Goal: Task Accomplishment & Management: Manage account settings

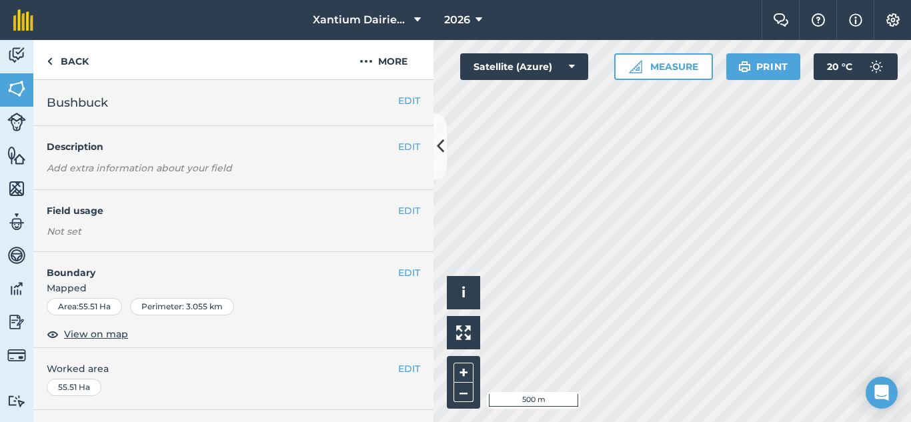
scroll to position [267, 0]
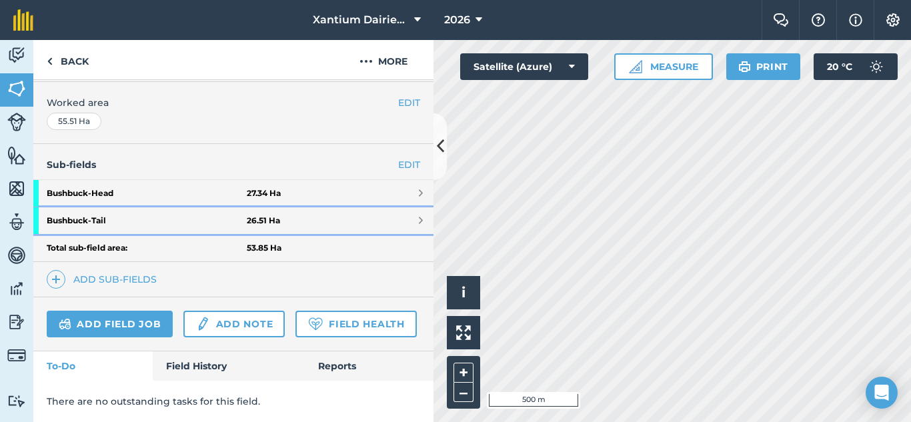
click at [117, 219] on strong "Bushbuck - Tail" at bounding box center [147, 220] width 200 height 27
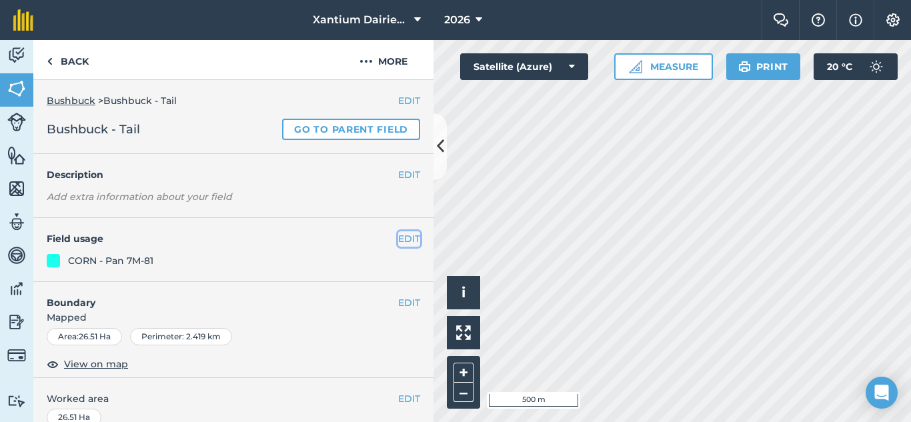
click at [400, 236] on button "EDIT" at bounding box center [409, 238] width 22 height 15
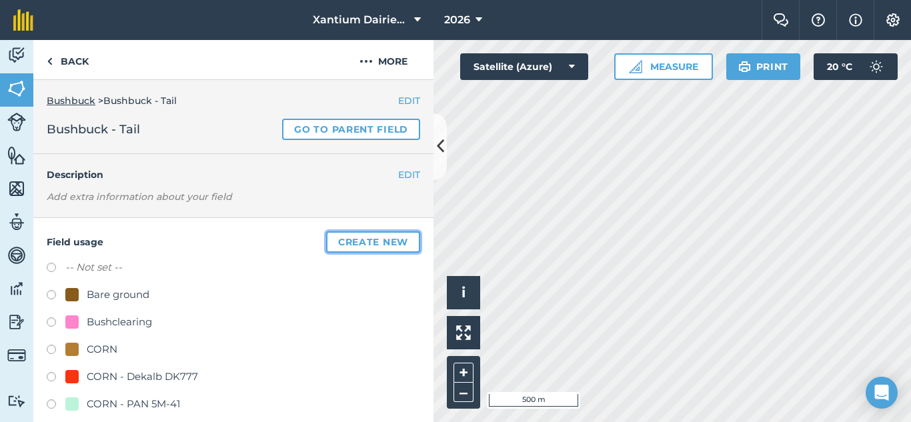
click at [340, 244] on button "Create new" at bounding box center [373, 241] width 94 height 21
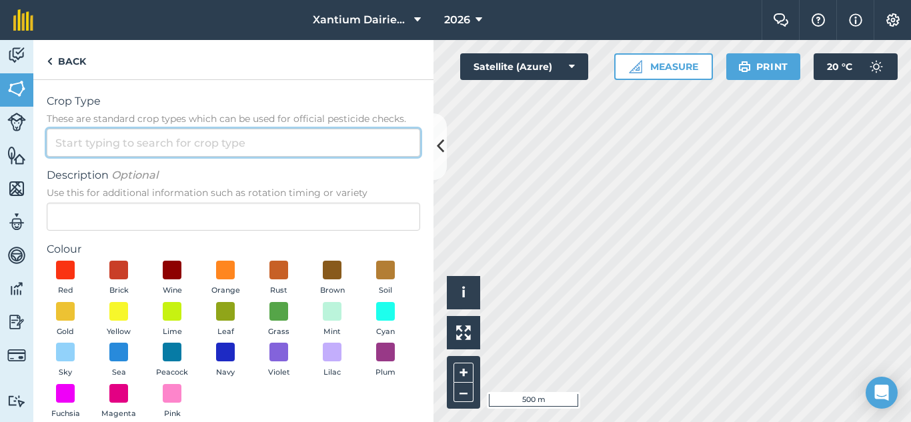
click at [161, 145] on input "Crop Type These are standard crop types which can be used for official pesticid…" at bounding box center [234, 143] width 374 height 28
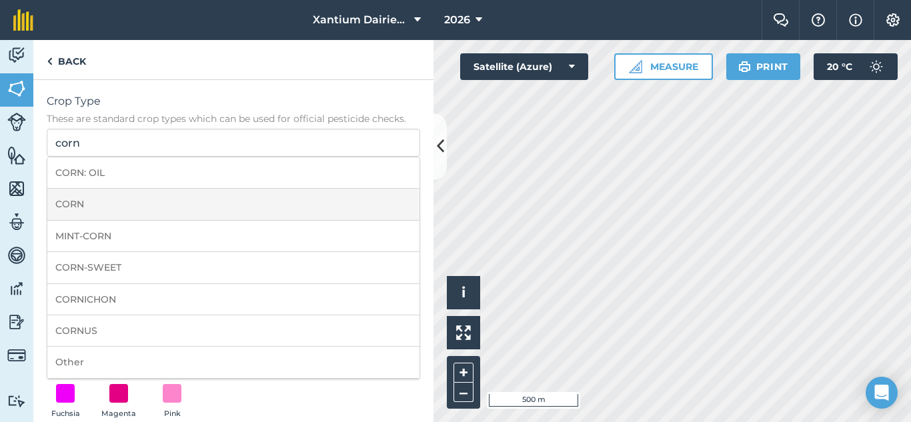
click at [97, 205] on li "CORN" at bounding box center [233, 204] width 372 height 31
type input "CORN"
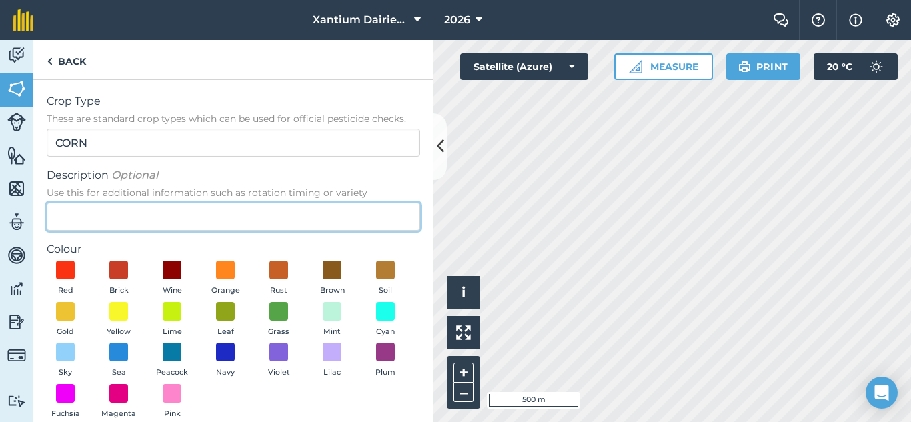
click at [97, 205] on input "Description Optional Use this for additional information such as rotation timin…" at bounding box center [234, 217] width 374 height 28
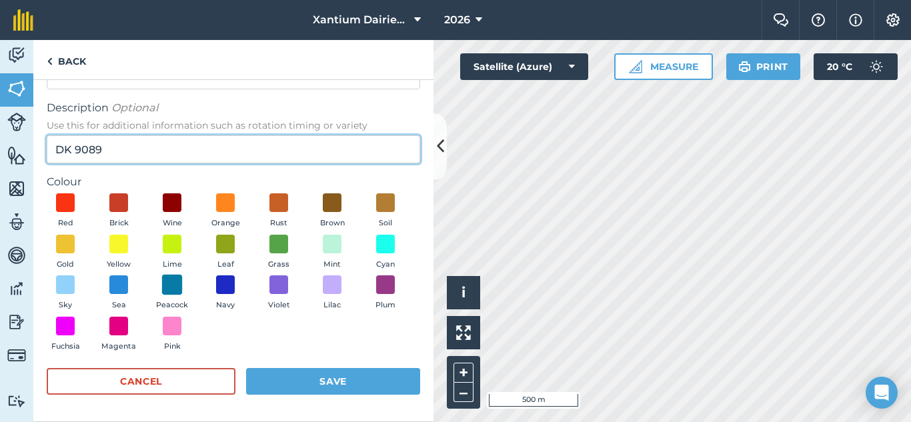
type input "DK 9089"
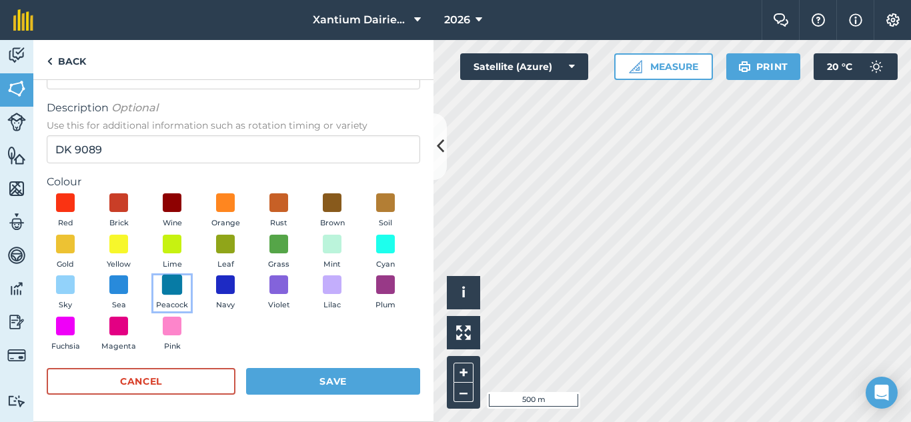
click at [183, 285] on span at bounding box center [172, 285] width 21 height 21
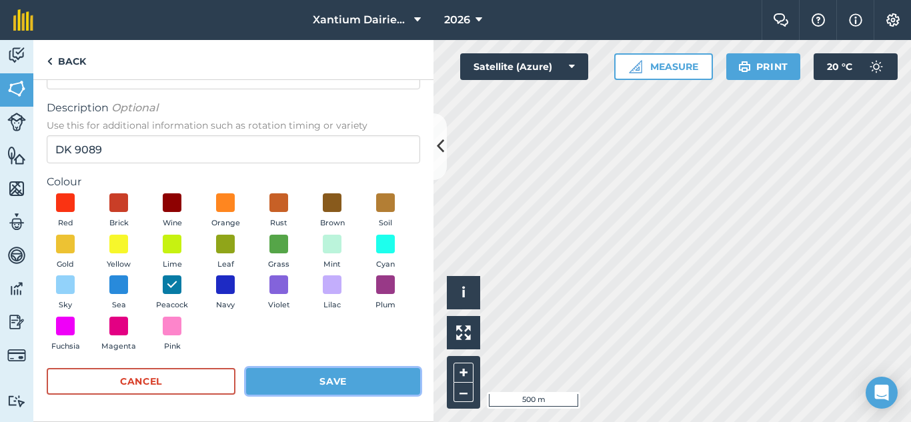
click at [331, 384] on button "Save" at bounding box center [333, 381] width 174 height 27
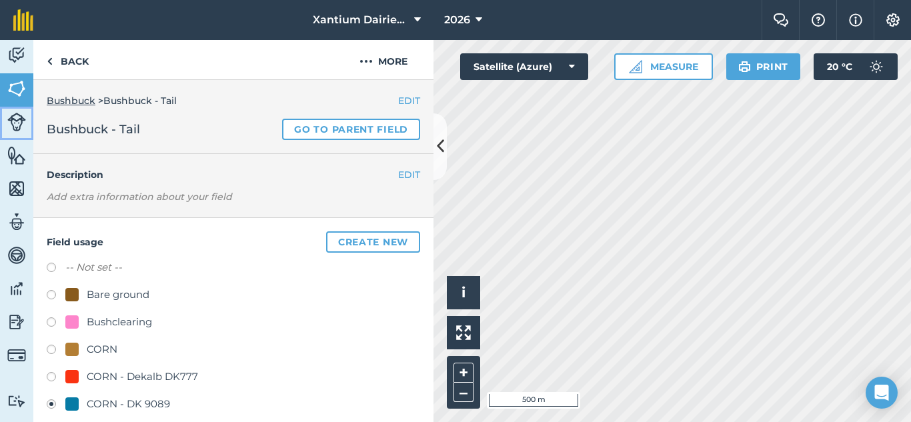
click at [15, 123] on img at bounding box center [16, 122] width 19 height 19
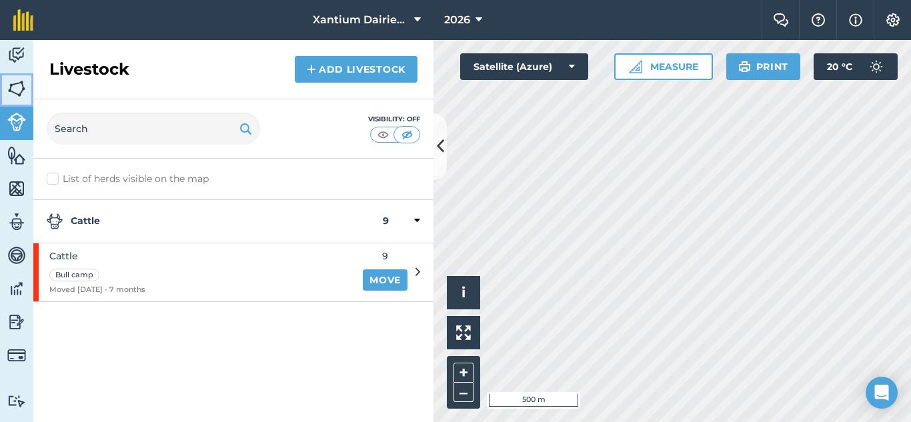
click at [15, 91] on img at bounding box center [16, 89] width 19 height 20
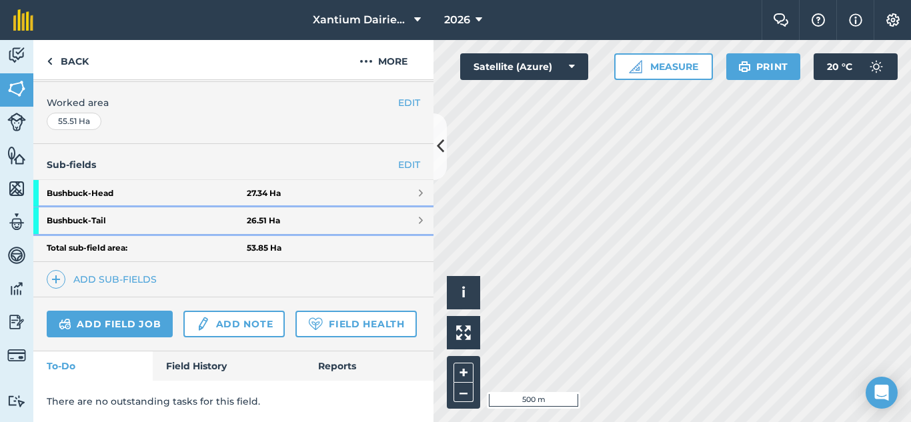
click at [106, 207] on strong "Bushbuck - Tail" at bounding box center [147, 220] width 200 height 27
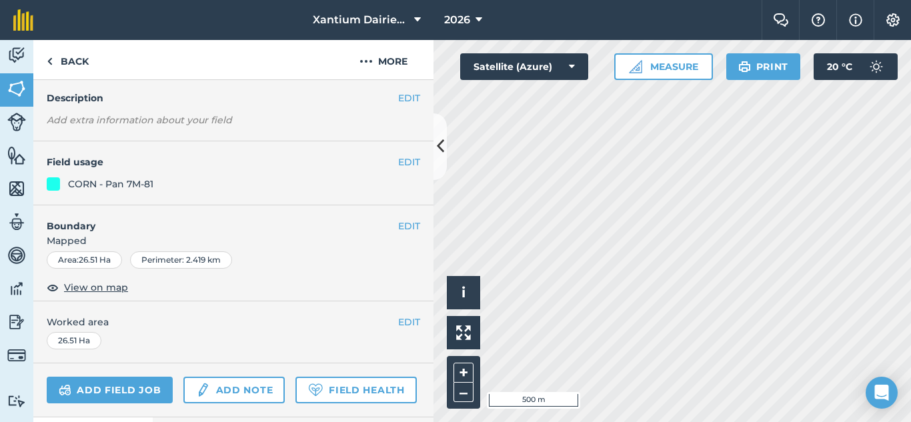
scroll to position [47, 0]
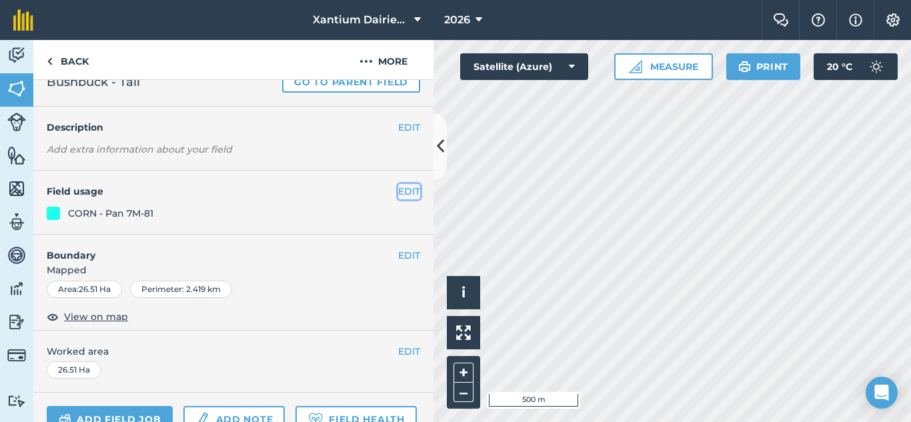
click at [398, 186] on button "EDIT" at bounding box center [409, 191] width 22 height 15
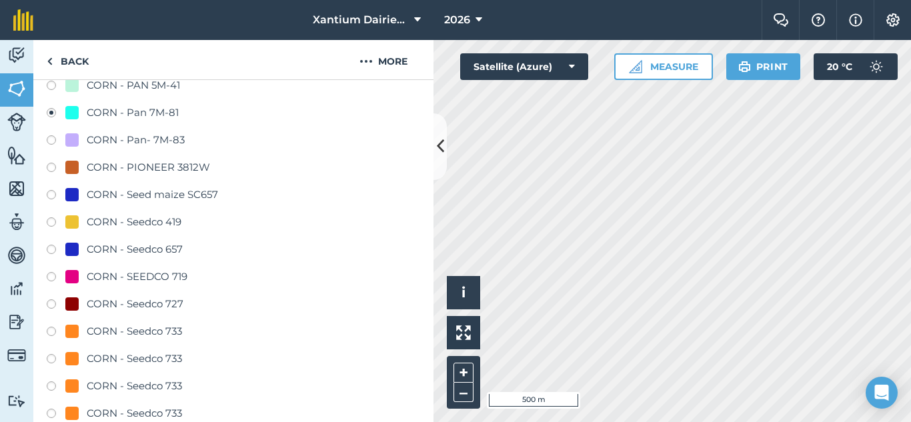
scroll to position [314, 0]
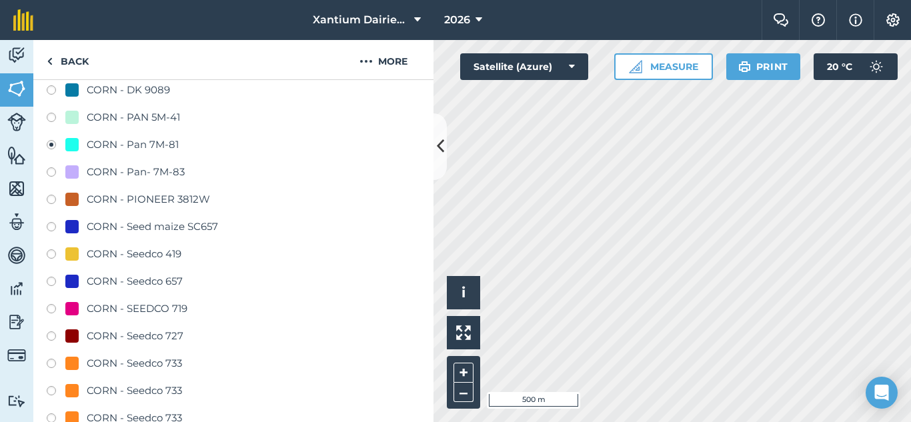
click at [49, 89] on label at bounding box center [56, 91] width 19 height 13
radio input "true"
radio input "false"
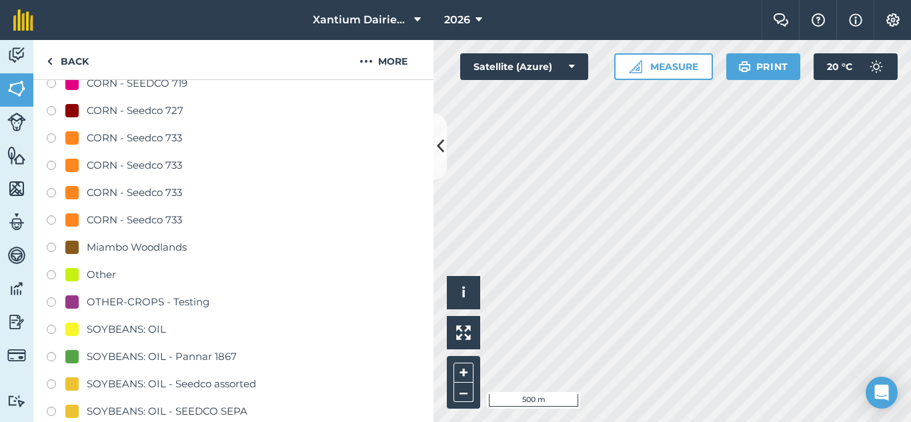
scroll to position [934, 0]
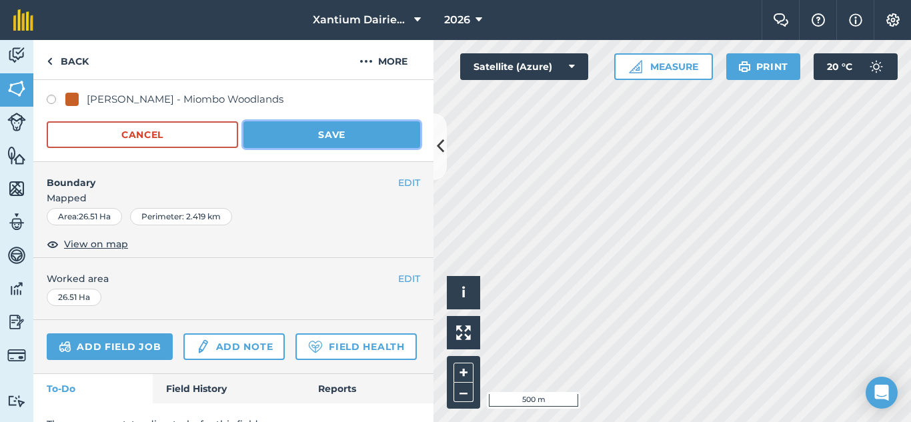
click at [346, 134] on button "Save" at bounding box center [331, 134] width 177 height 27
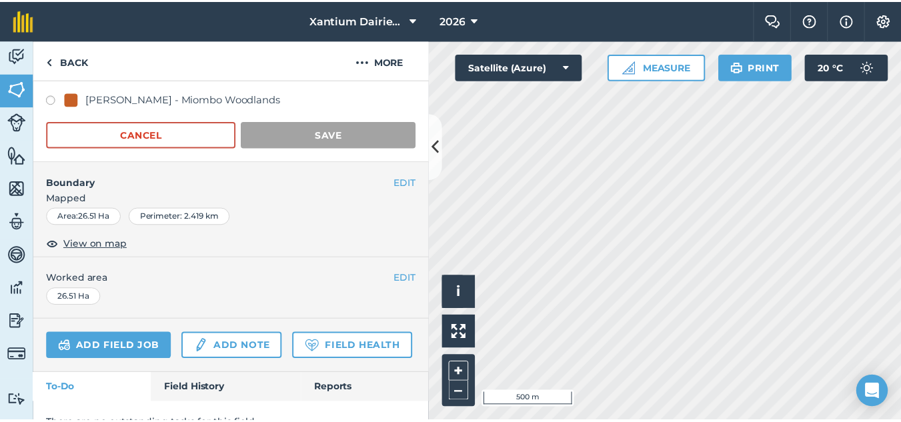
scroll to position [181, 0]
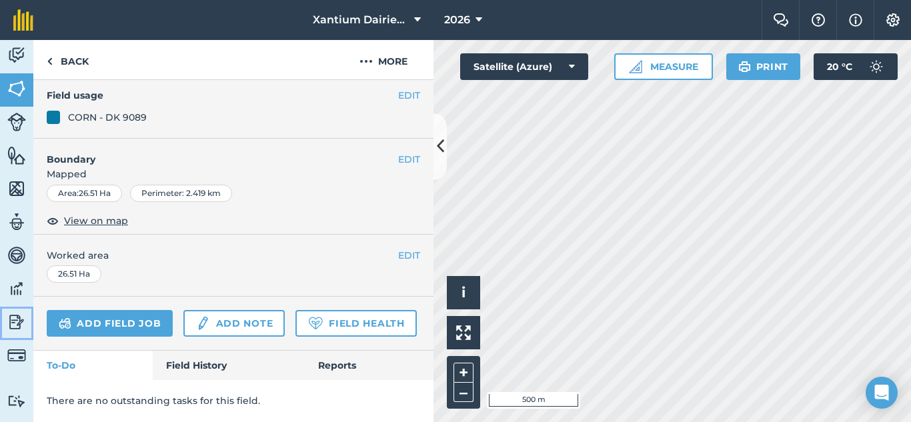
click at [22, 322] on img at bounding box center [16, 322] width 19 height 20
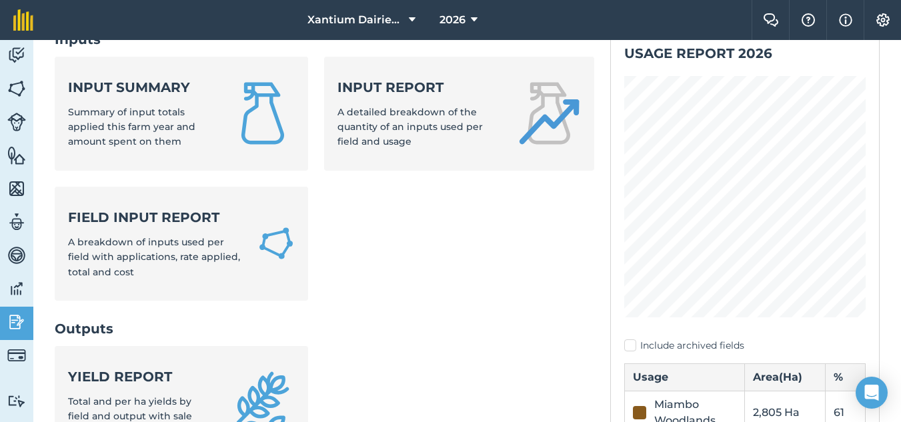
scroll to position [87, 0]
